Goal: Transaction & Acquisition: Purchase product/service

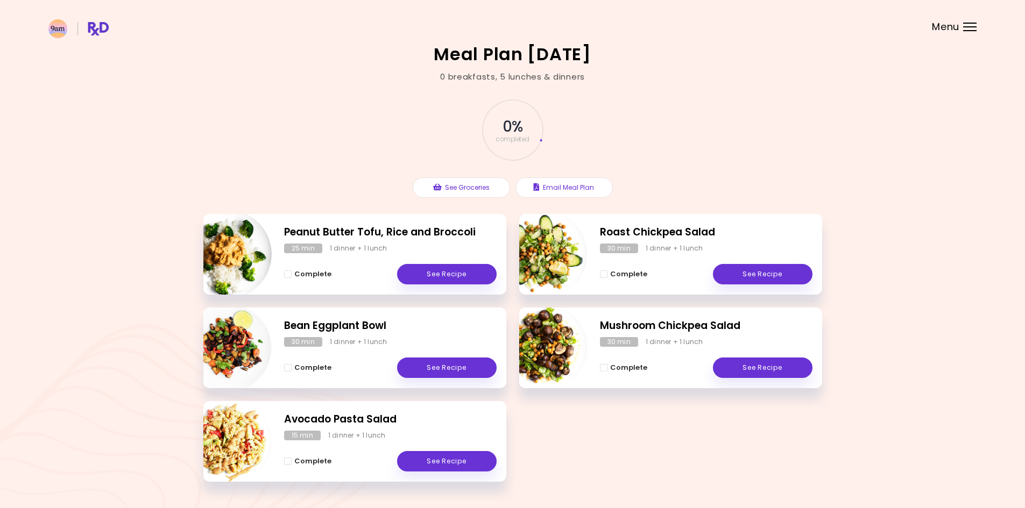
click at [945, 29] on span "Menu" at bounding box center [945, 27] width 27 height 10
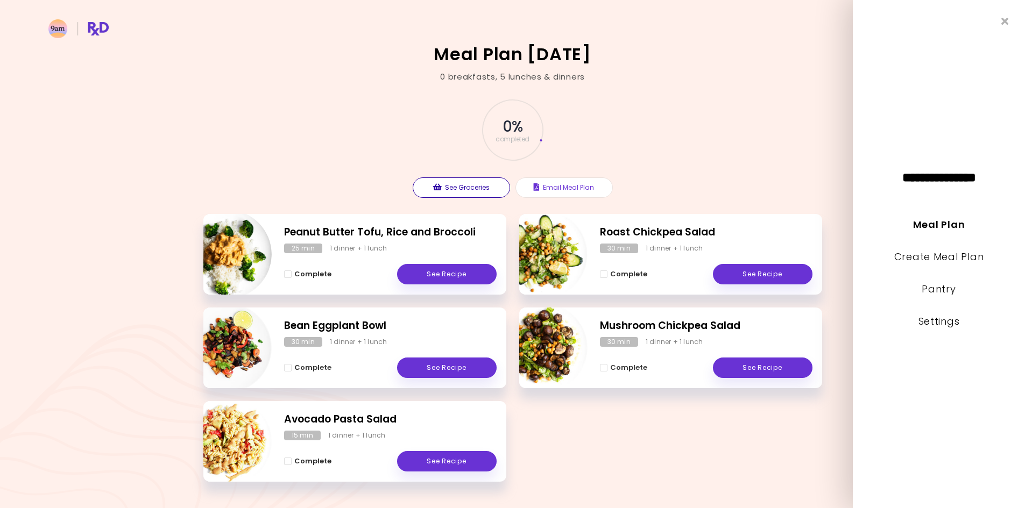
click at [461, 194] on button "See Groceries" at bounding box center [461, 188] width 97 height 20
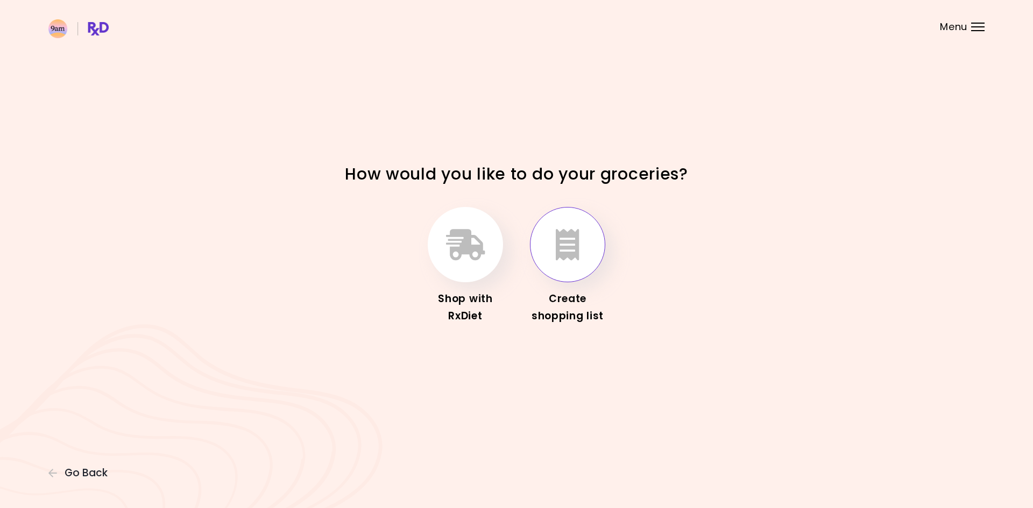
drag, startPoint x: 470, startPoint y: 246, endPoint x: 557, endPoint y: 257, distance: 87.9
click at [558, 257] on div "Shop with RxDiet Create shopping list" at bounding box center [516, 266] width 377 height 131
click at [557, 257] on icon "button" at bounding box center [568, 244] width 24 height 31
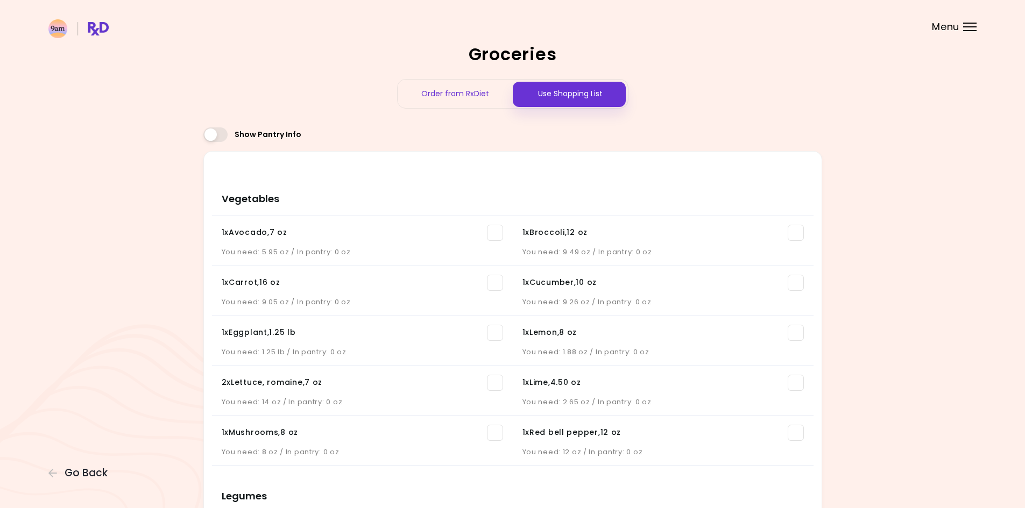
click at [442, 99] on div "Order from RxDiet" at bounding box center [455, 94] width 115 height 29
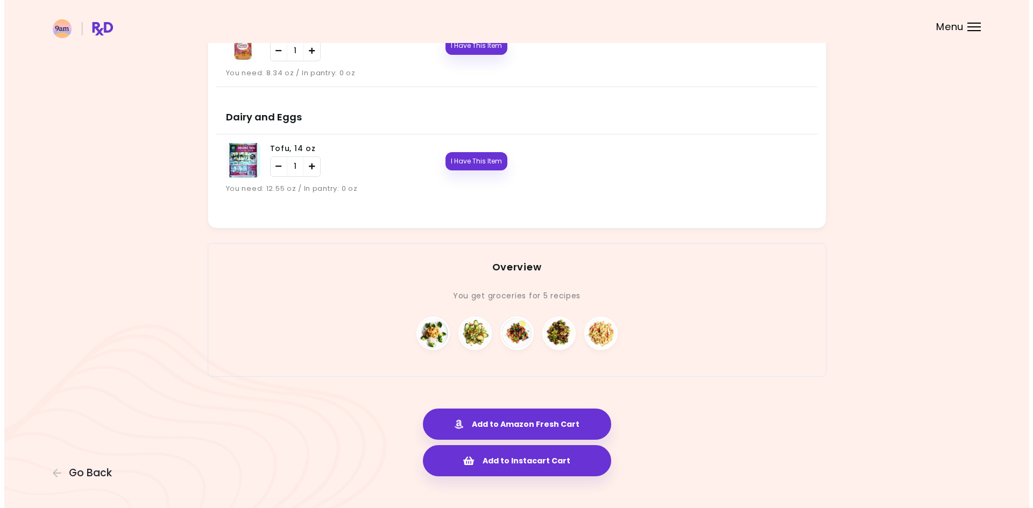
scroll to position [1134, 0]
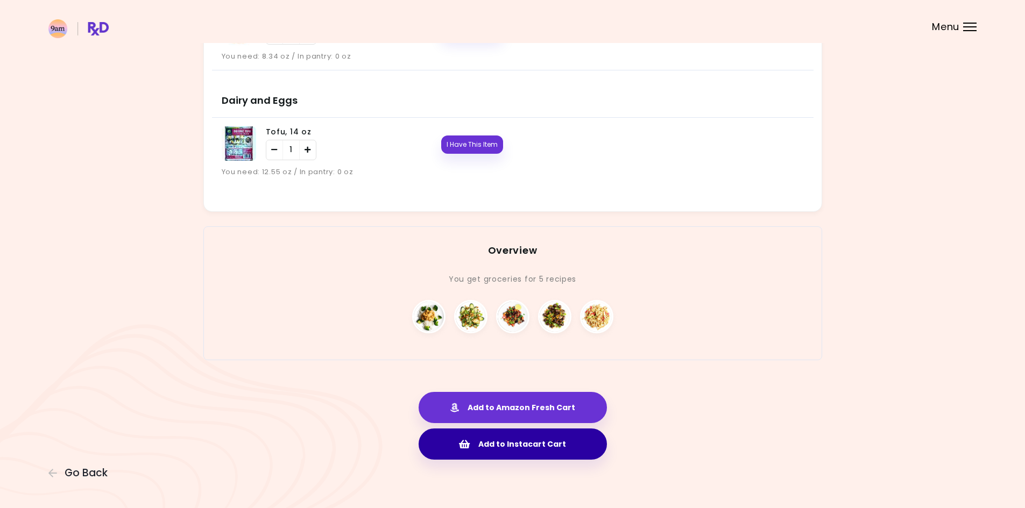
click at [552, 449] on button "Add to Instacart Cart" at bounding box center [513, 444] width 188 height 31
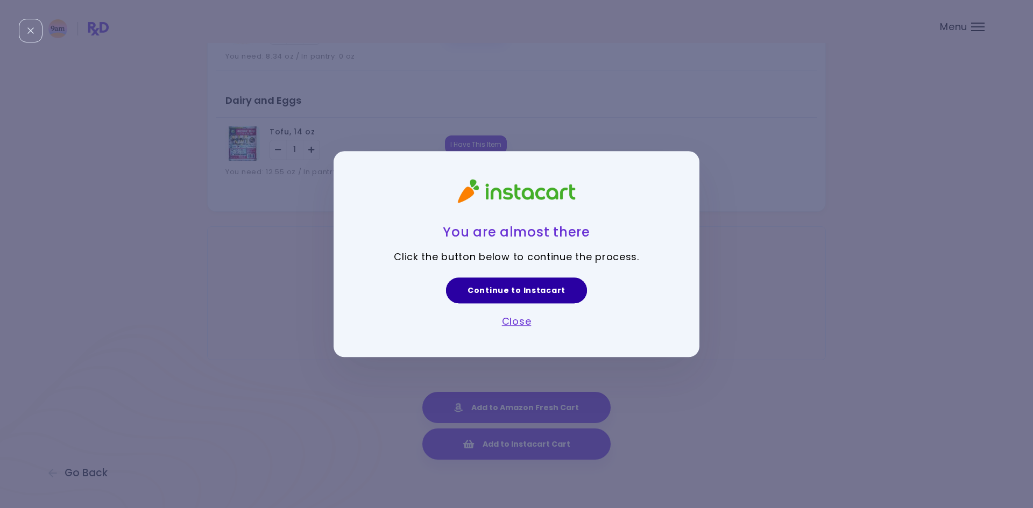
click at [527, 294] on link "Continue to Instacart" at bounding box center [516, 291] width 141 height 26
